Goal: Find specific page/section: Find specific page/section

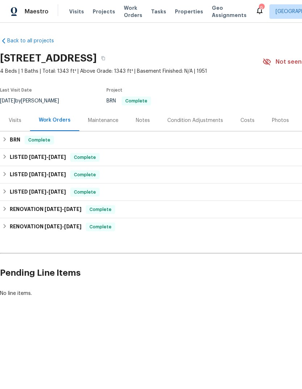
click at [239, 12] on div "Visits Projects Work Orders Tasks Properties Geo Assignments" at bounding box center [162, 11] width 186 height 14
click at [259, 8] on div "9" at bounding box center [261, 7] width 5 height 7
click at [257, 9] on icon at bounding box center [260, 10] width 6 height 7
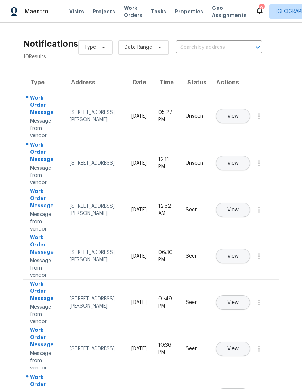
click at [179, 7] on div "Visits Projects Work Orders Tasks Properties Geo Assignments" at bounding box center [162, 11] width 186 height 14
click at [184, 10] on span "Properties" at bounding box center [189, 11] width 28 height 7
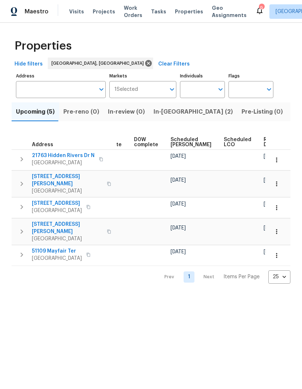
scroll to position [0, 182]
click at [242, 110] on span "Pre-Listing (0)" at bounding box center [262, 112] width 41 height 10
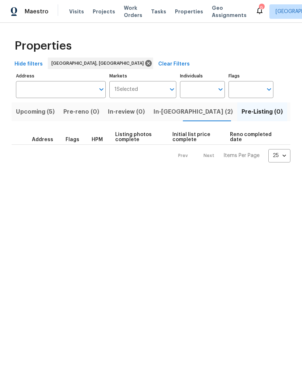
click at [166, 110] on span "In-reno (2)" at bounding box center [193, 112] width 79 height 10
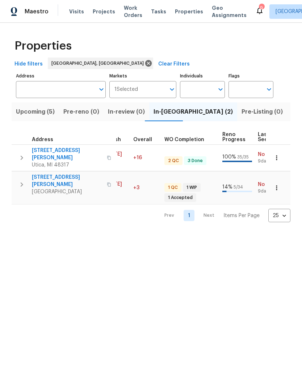
scroll to position [0, 222]
click at [291, 112] on span "Listed (18)" at bounding box center [306, 112] width 30 height 10
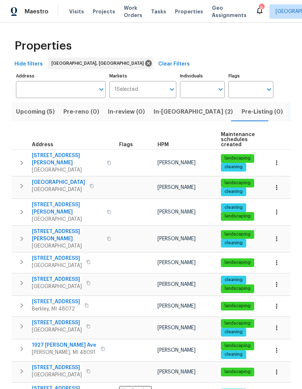
click at [168, 115] on span "In-reno (2)" at bounding box center [193, 112] width 79 height 10
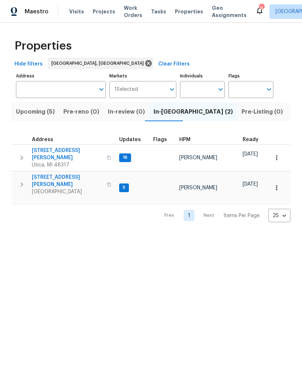
click at [68, 174] on span "[STREET_ADDRESS][PERSON_NAME]" at bounding box center [67, 181] width 71 height 14
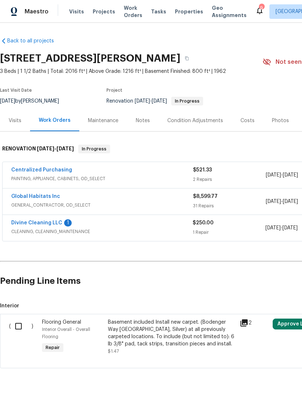
click at [51, 223] on link "Divine Cleaning LLC" at bounding box center [36, 222] width 51 height 5
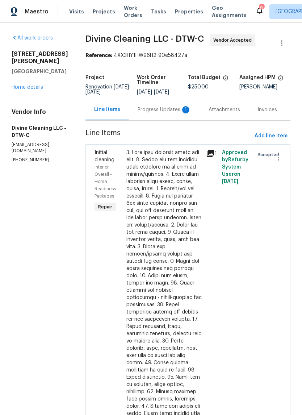
click at [180, 113] on div "Progress Updates 1" at bounding box center [165, 109] width 54 height 7
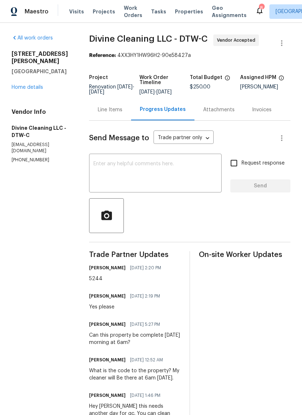
click at [36, 75] on div "[STREET_ADDRESS][PERSON_NAME] Home details" at bounding box center [42, 70] width 60 height 41
click at [39, 85] on link "Home details" at bounding box center [28, 87] width 32 height 5
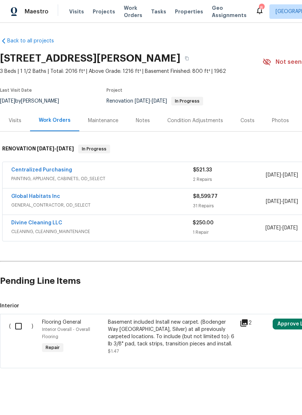
click at [42, 196] on link "Global Habitats Inc" at bounding box center [35, 196] width 49 height 5
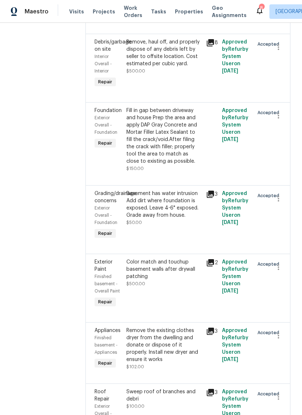
scroll to position [18, 0]
